Goal: Task Accomplishment & Management: Use online tool/utility

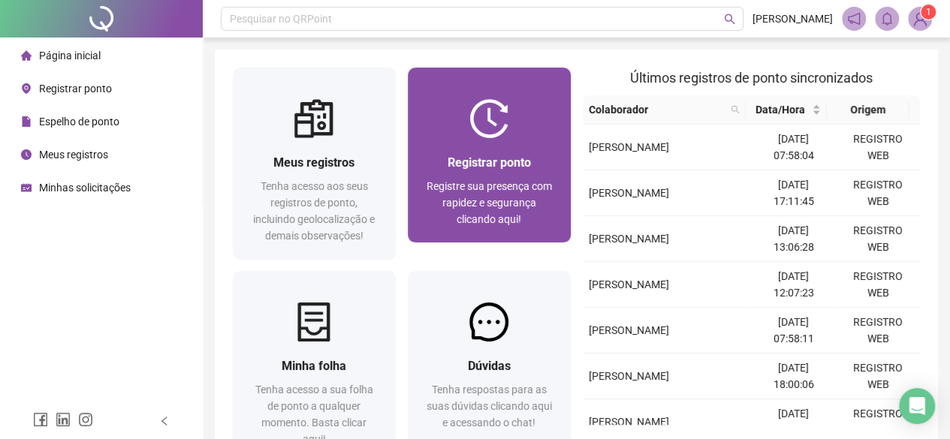
click at [470, 140] on div "Registrar ponto Registre sua presença com rapidez e segurança clicando aqui!" at bounding box center [489, 190] width 163 height 104
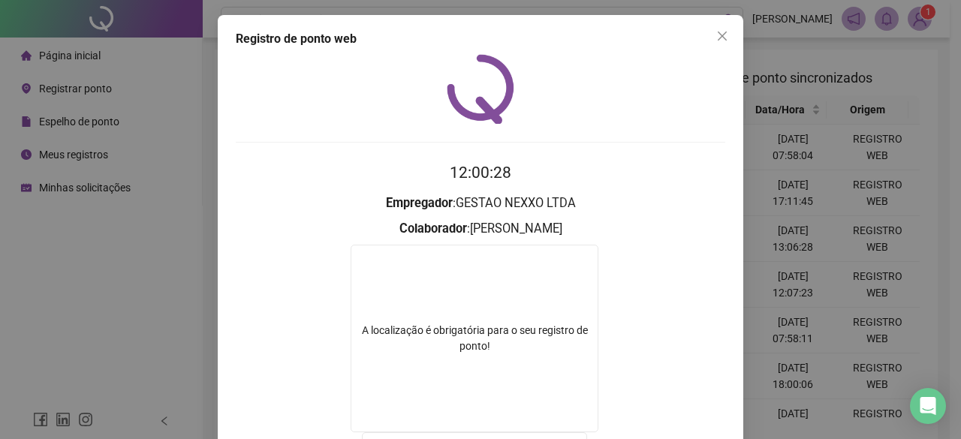
click at [721, 32] on span "Close" at bounding box center [722, 36] width 24 height 12
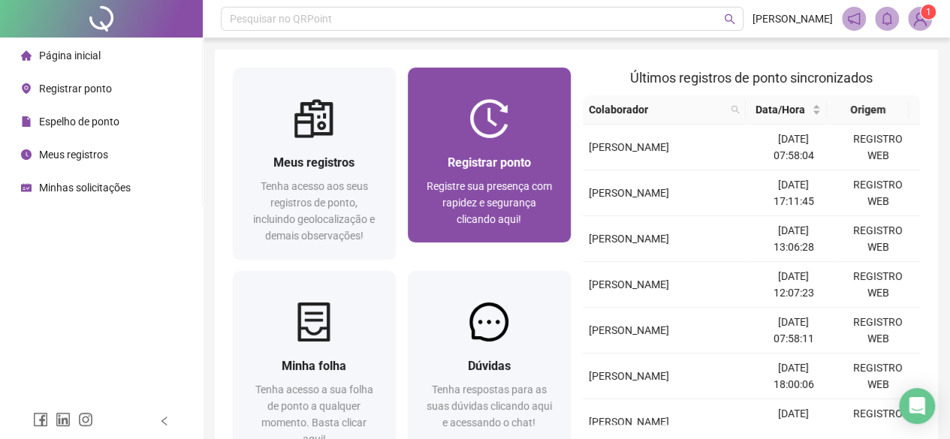
click at [480, 187] on span "Registre sua presença com rapidez e segurança clicando aqui!" at bounding box center [489, 202] width 125 height 45
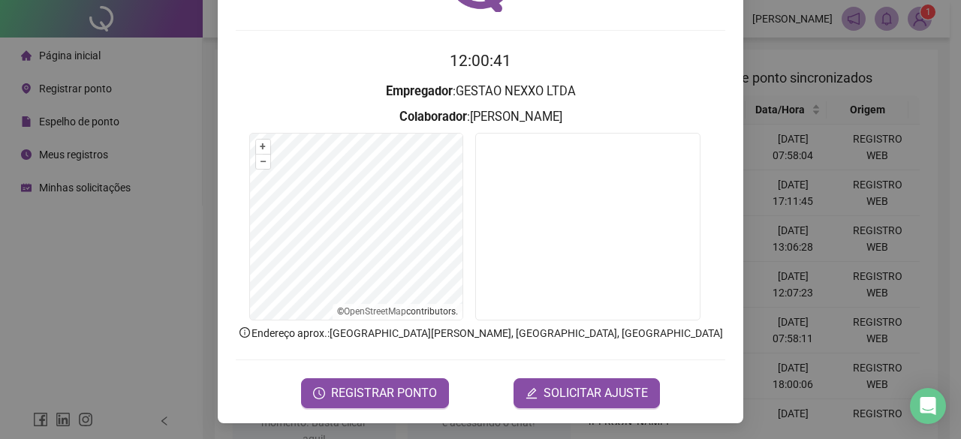
scroll to position [113, 0]
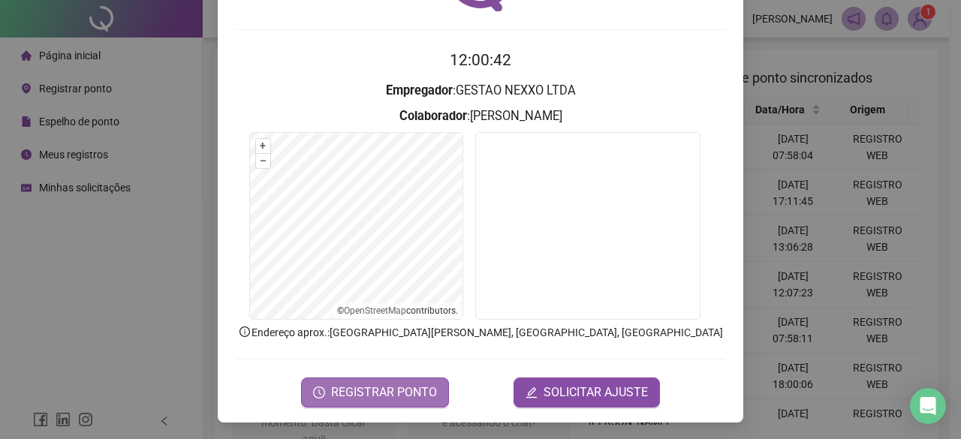
click at [390, 389] on span "REGISTRAR PONTO" at bounding box center [384, 393] width 106 height 18
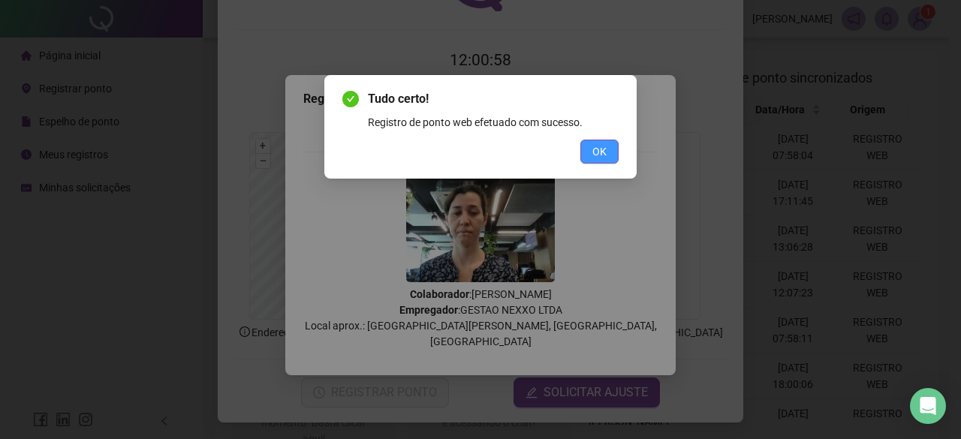
click at [601, 143] on span "OK" at bounding box center [599, 151] width 14 height 17
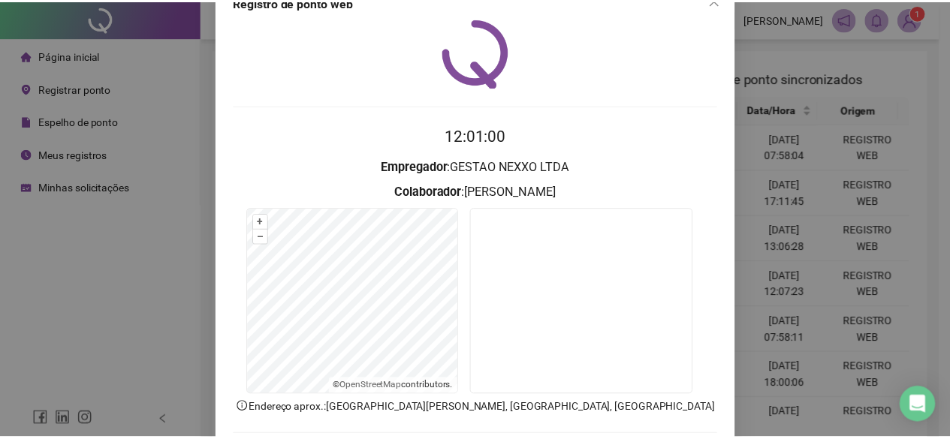
scroll to position [0, 0]
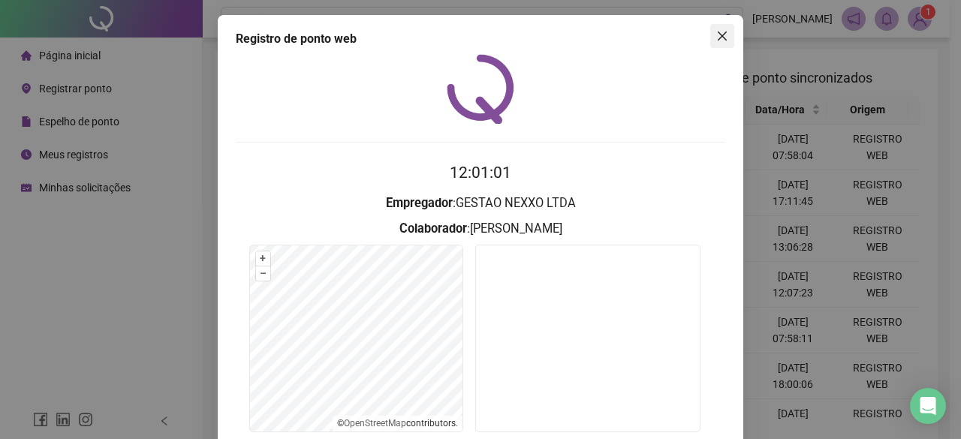
click at [723, 35] on span "Close" at bounding box center [722, 36] width 24 height 12
